Goal: Find specific page/section: Find specific page/section

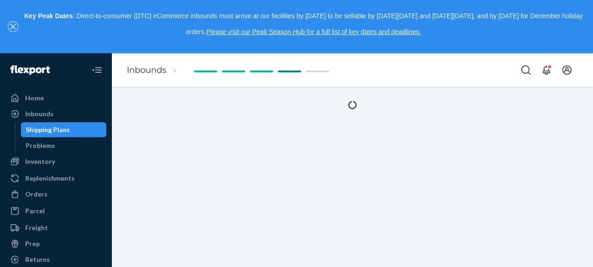
click at [11, 22] on button "close," at bounding box center [12, 26] width 9 height 9
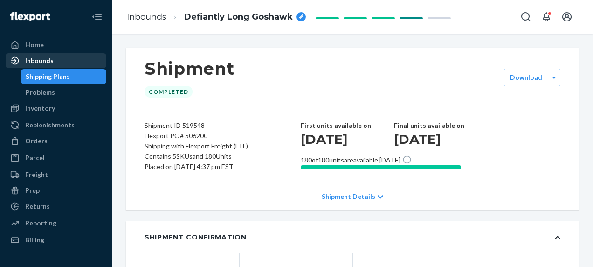
click at [40, 59] on div "Inbounds" at bounding box center [39, 60] width 28 height 9
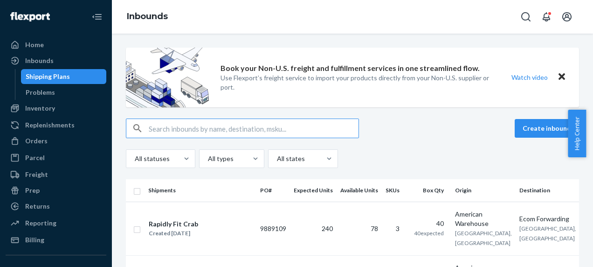
click at [44, 78] on div "Shipping Plans" at bounding box center [48, 76] width 44 height 9
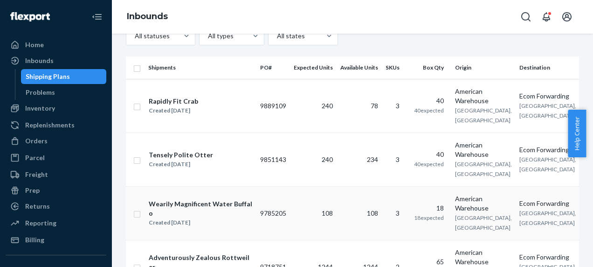
scroll to position [140, 0]
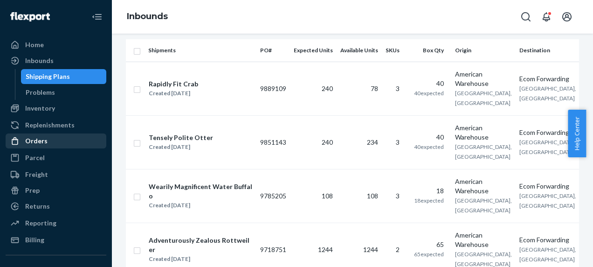
click at [42, 140] on div "Orders" at bounding box center [36, 140] width 22 height 9
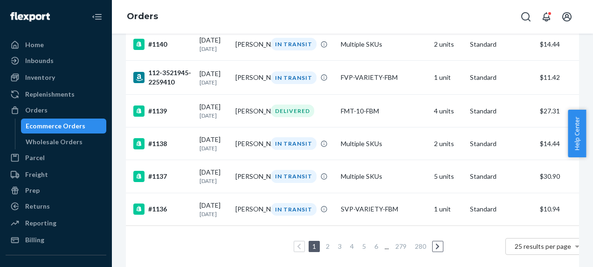
scroll to position [840, 0]
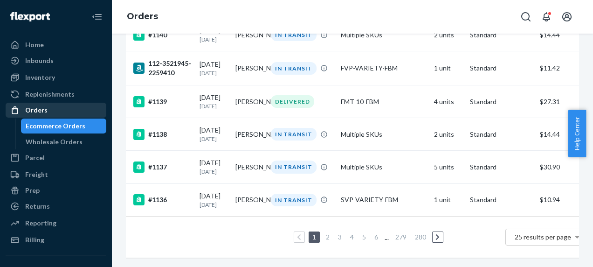
click at [35, 109] on div "Orders" at bounding box center [36, 109] width 22 height 9
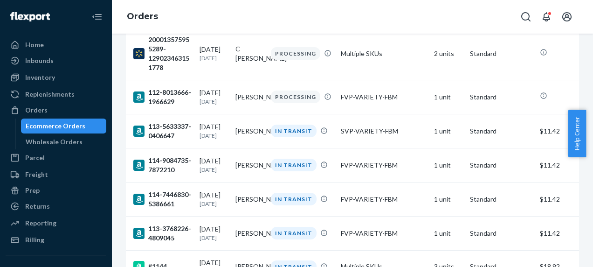
scroll to position [0, 0]
